Goal: Information Seeking & Learning: Learn about a topic

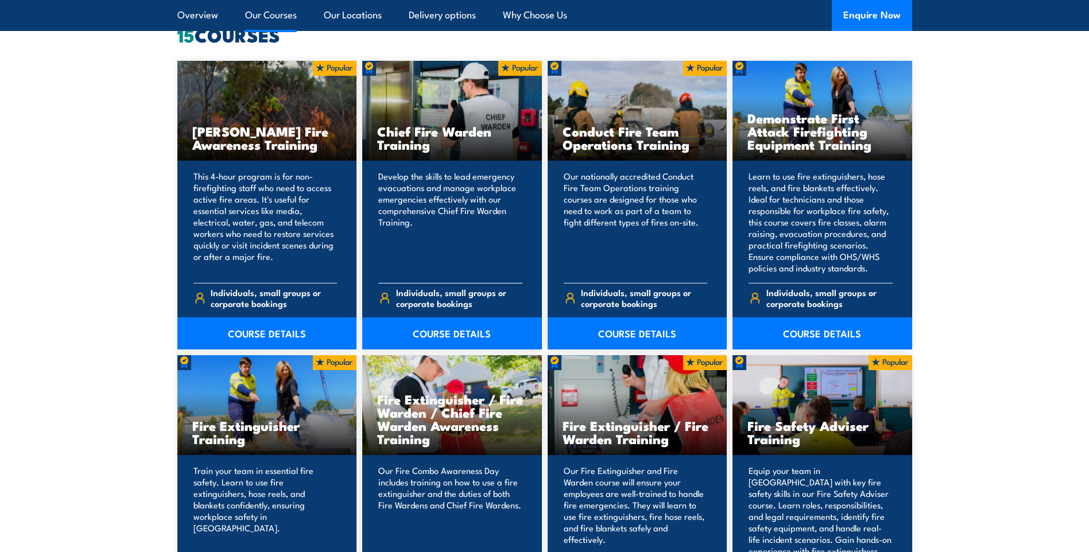
scroll to position [919, 0]
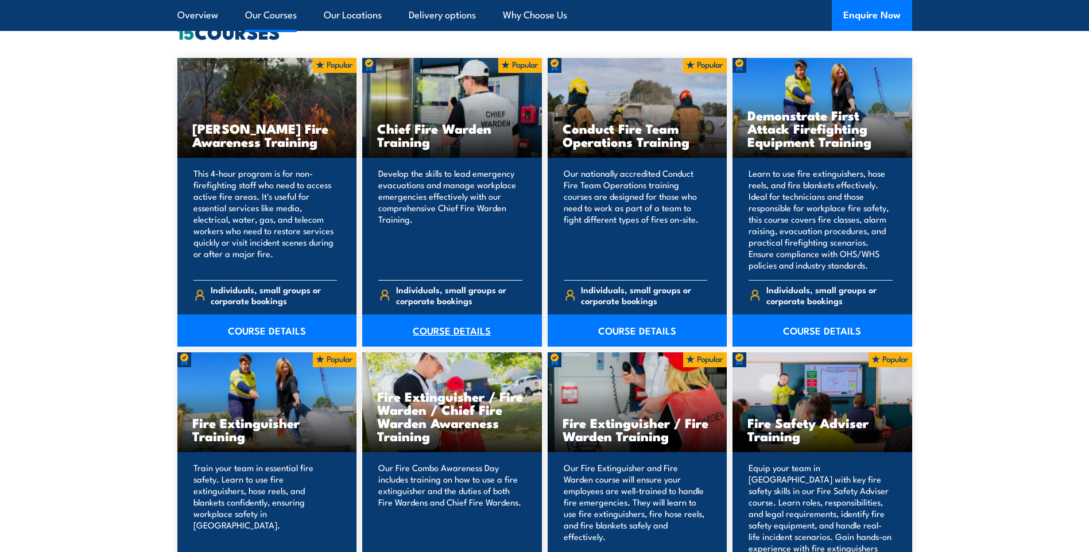
click at [469, 326] on link "COURSE DETAILS" at bounding box center [452, 331] width 180 height 32
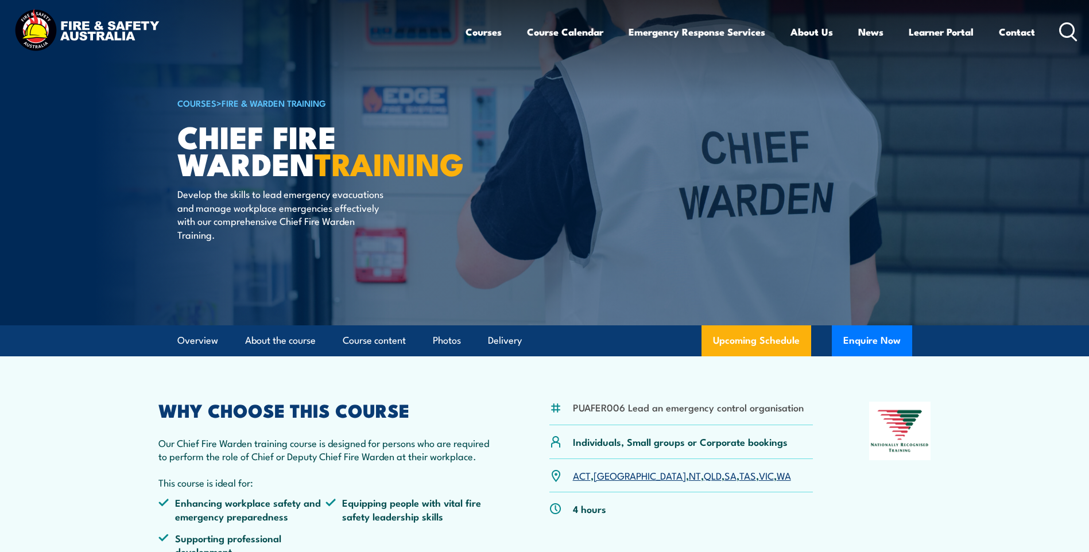
scroll to position [230, 0]
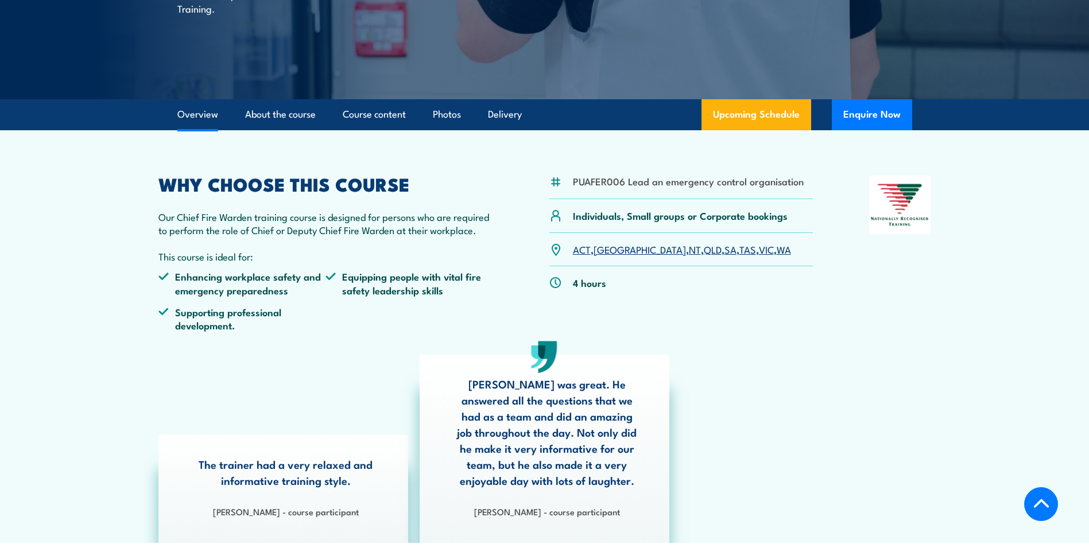
click at [704, 252] on link "QLD" at bounding box center [713, 249] width 18 height 14
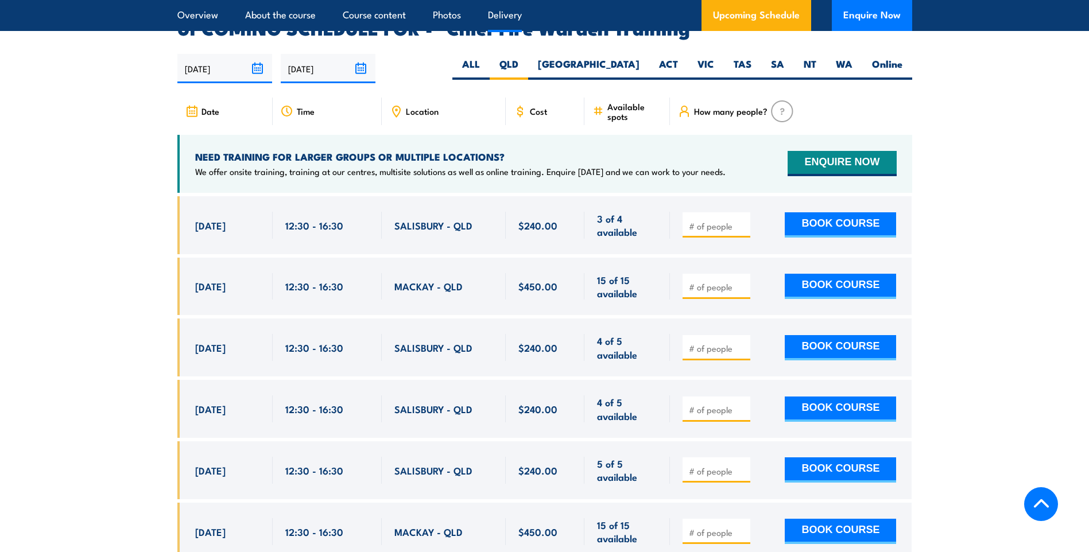
scroll to position [2048, 0]
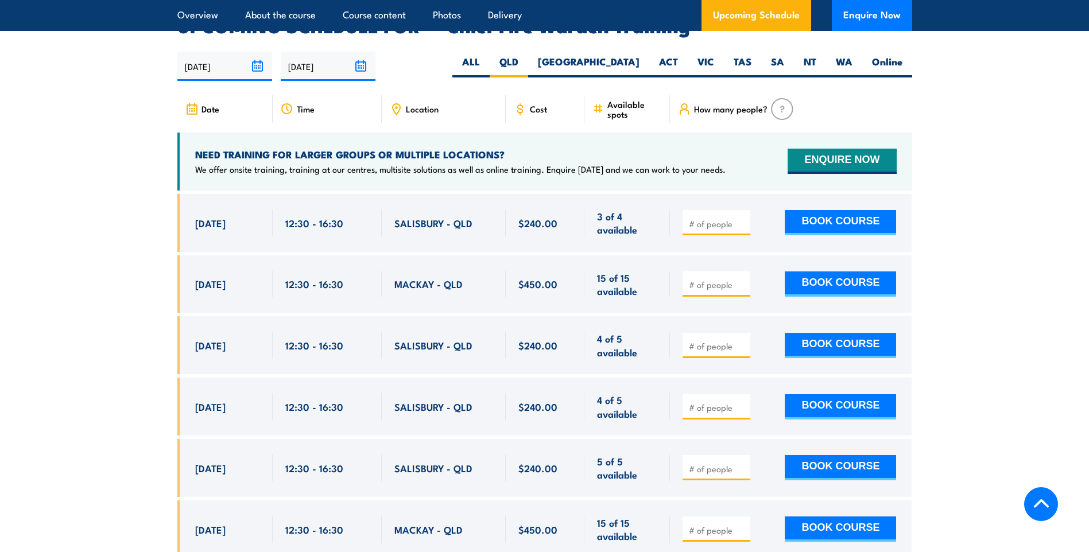
click at [409, 104] on span "Location" at bounding box center [422, 109] width 33 height 10
click at [430, 104] on span "Location" at bounding box center [422, 109] width 33 height 10
click at [449, 95] on div "Location" at bounding box center [444, 109] width 124 height 28
click at [459, 95] on div "Location" at bounding box center [444, 109] width 124 height 28
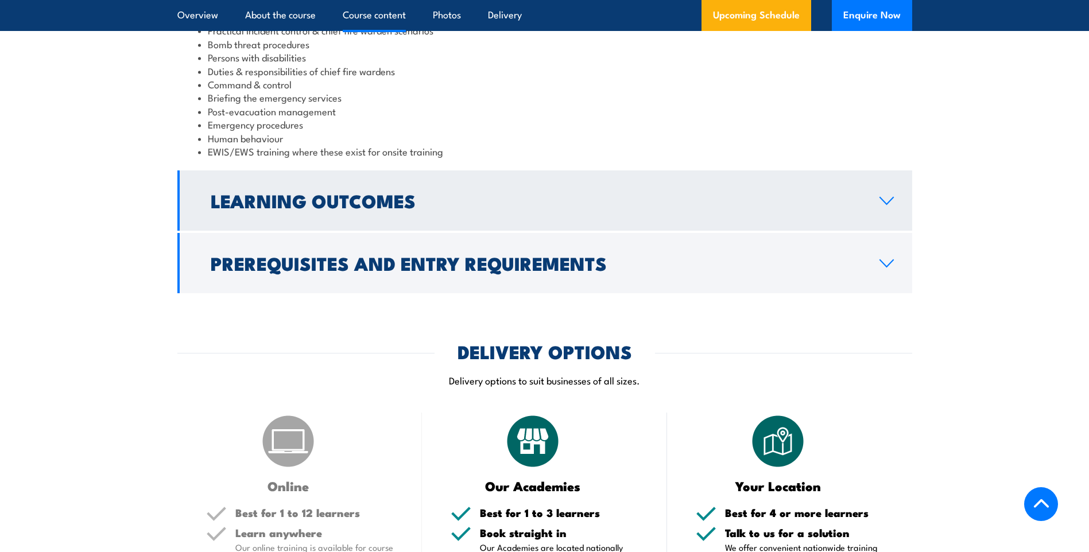
scroll to position [1321, 0]
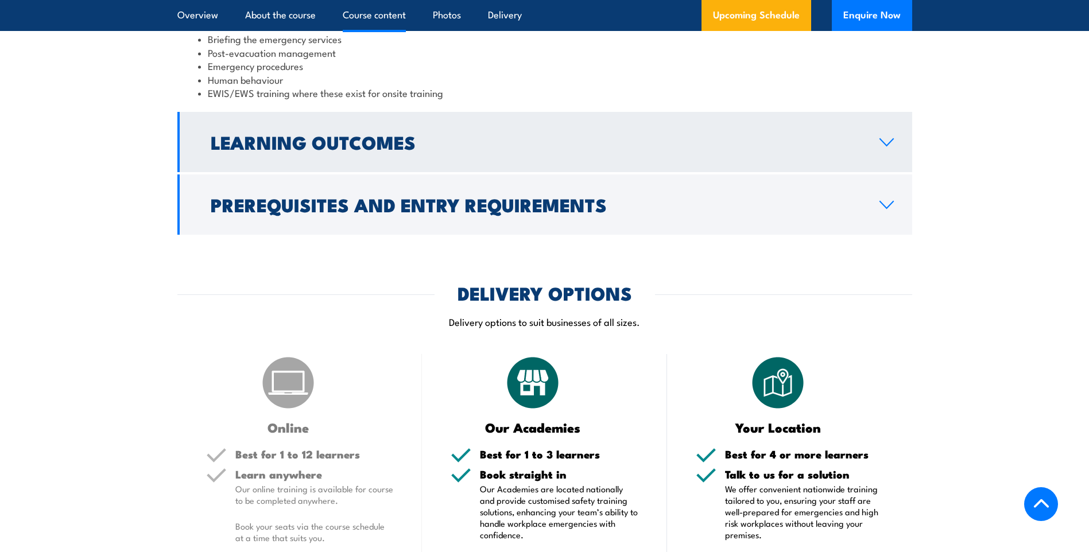
click at [872, 150] on link "Learning Outcomes" at bounding box center [544, 142] width 735 height 60
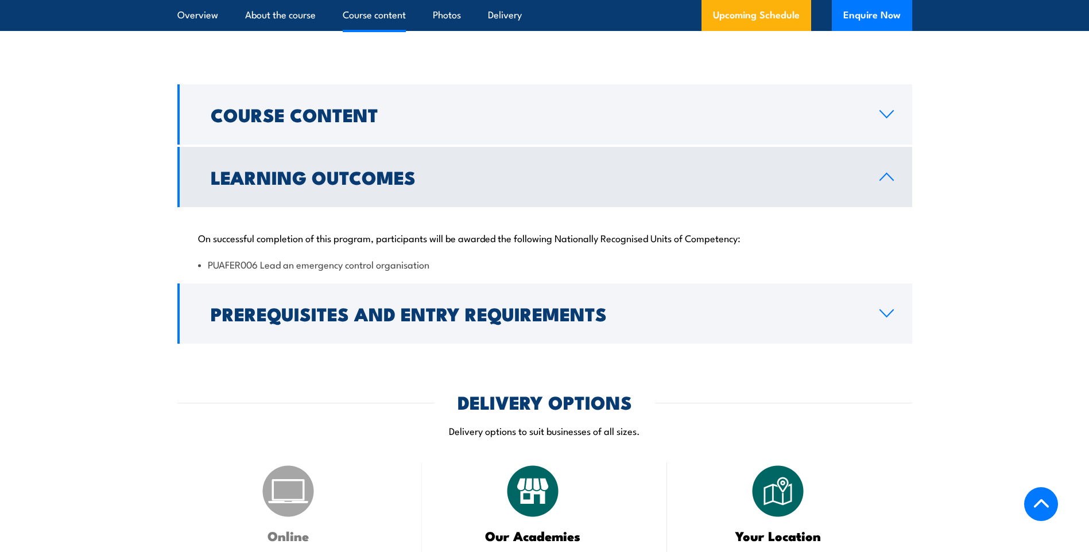
scroll to position [1031, 0]
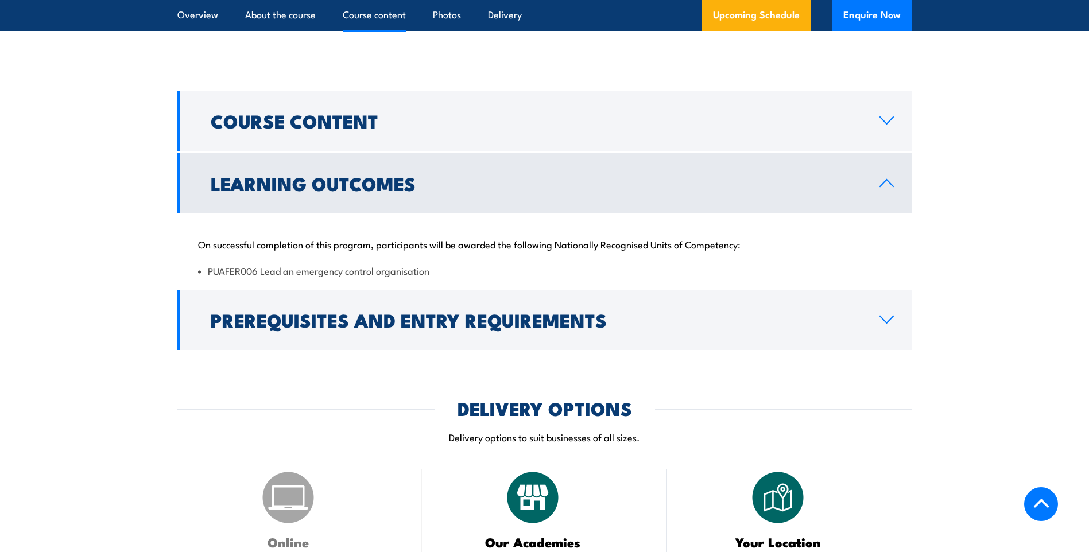
click at [888, 179] on icon at bounding box center [887, 183] width 16 height 9
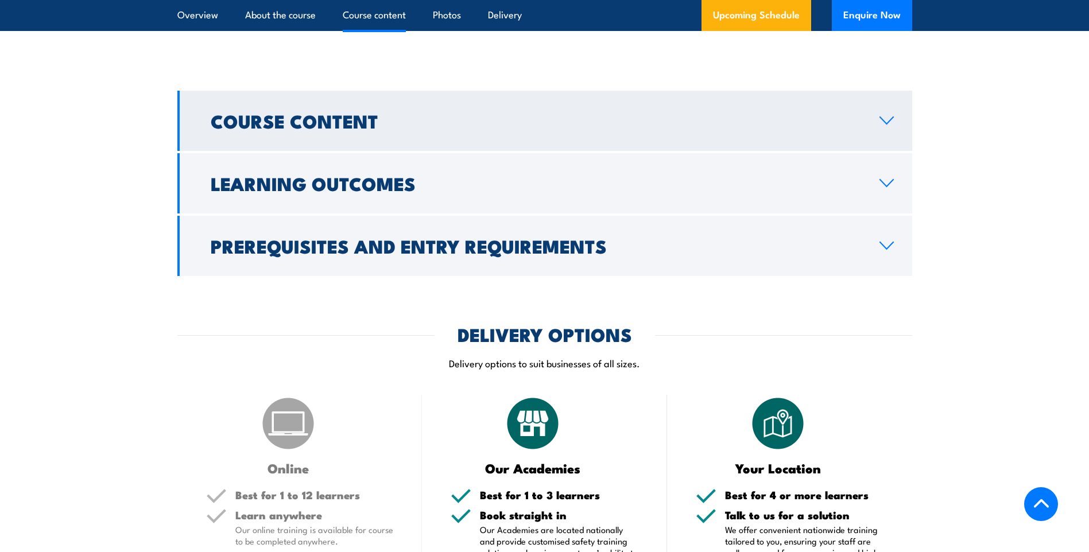
click at [888, 138] on link "Course Content" at bounding box center [544, 121] width 735 height 60
